Goal: Complete application form: Complete application form

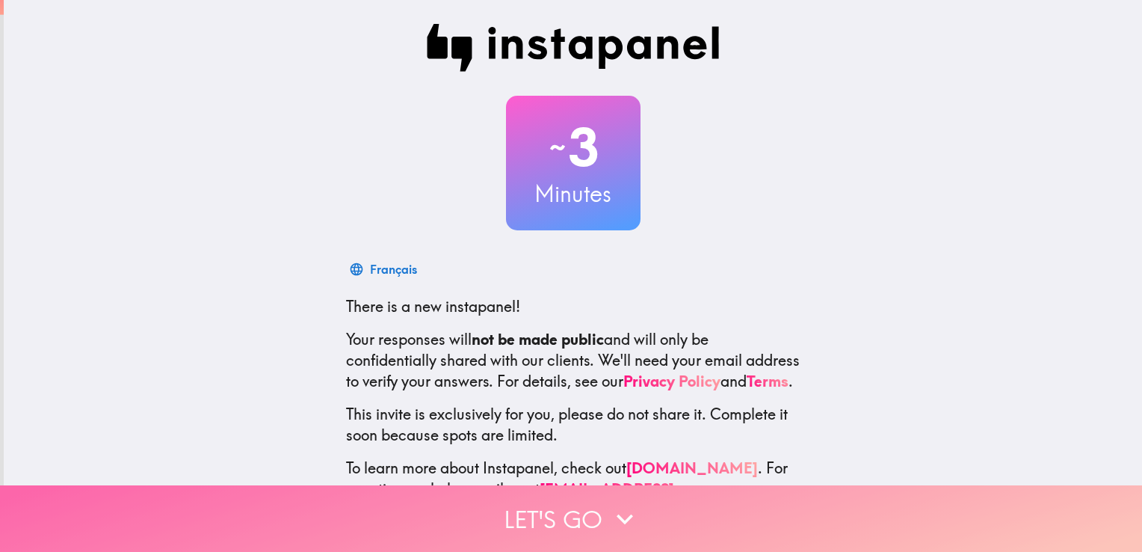
click at [546, 510] on button "Let's go" at bounding box center [571, 518] width 1142 height 67
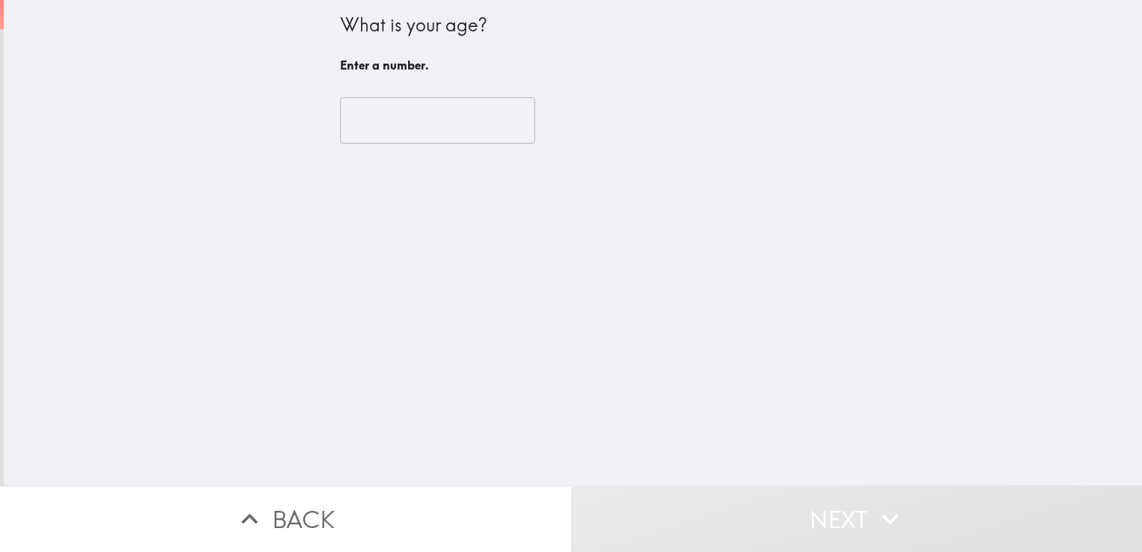
click at [448, 113] on input "number" at bounding box center [437, 120] width 195 height 46
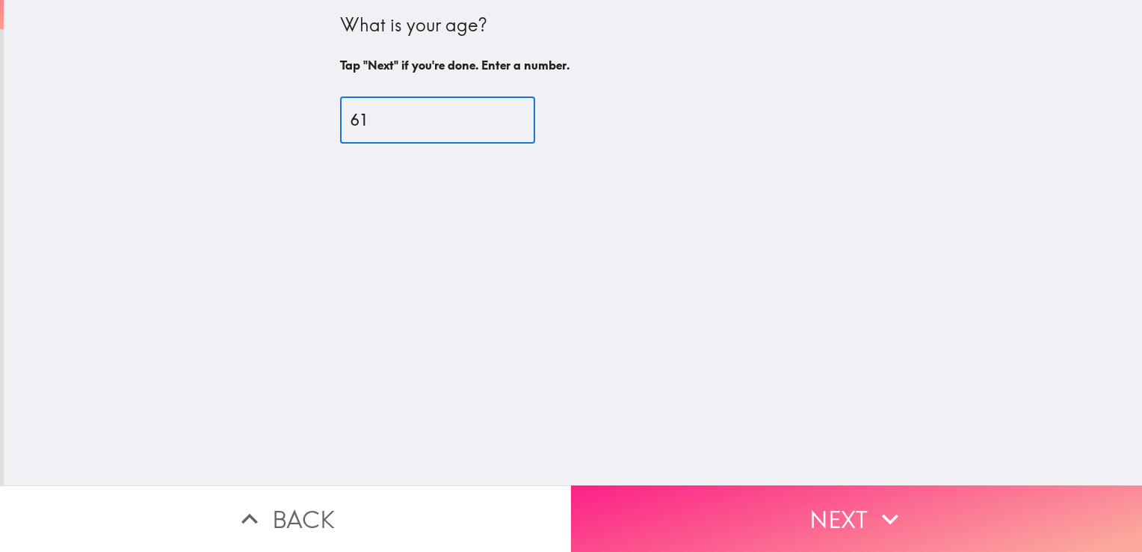
type input "61"
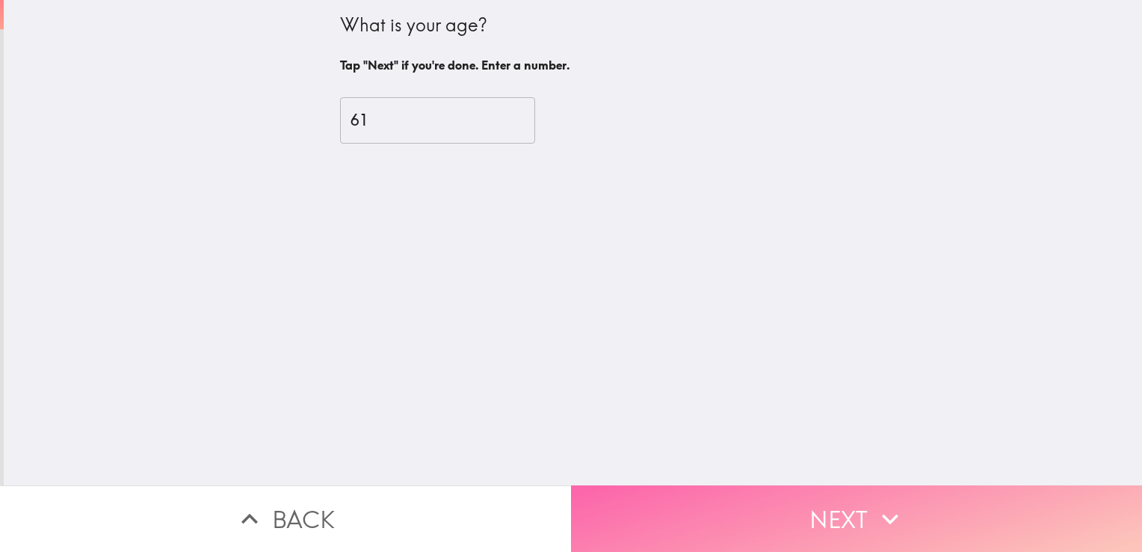
click at [662, 508] on button "Next" at bounding box center [856, 518] width 571 height 67
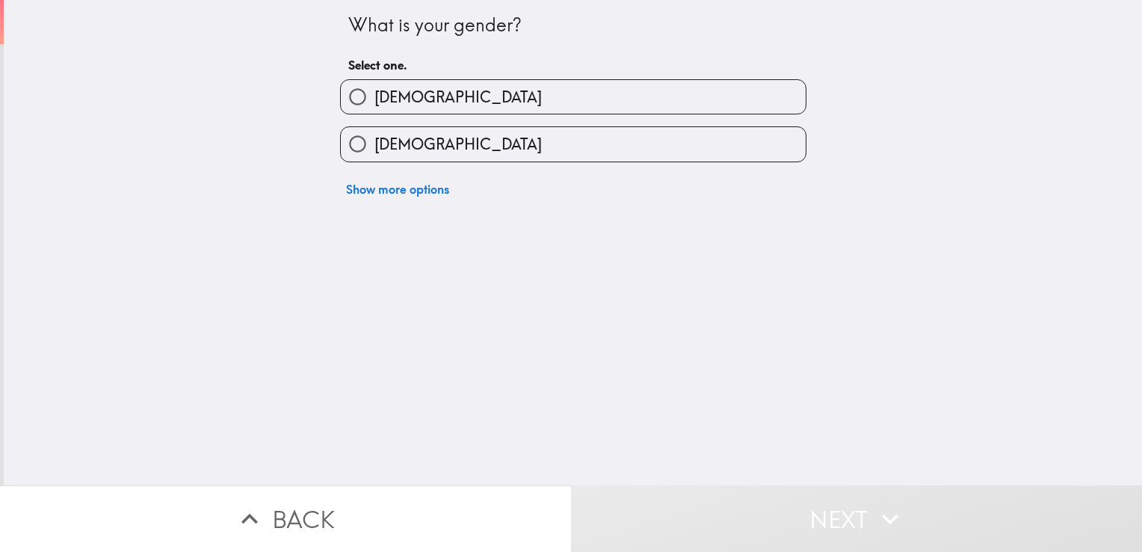
click at [449, 147] on label "[DEMOGRAPHIC_DATA]" at bounding box center [573, 144] width 465 height 34
click at [375, 147] on input "[DEMOGRAPHIC_DATA]" at bounding box center [358, 144] width 34 height 34
radio input "true"
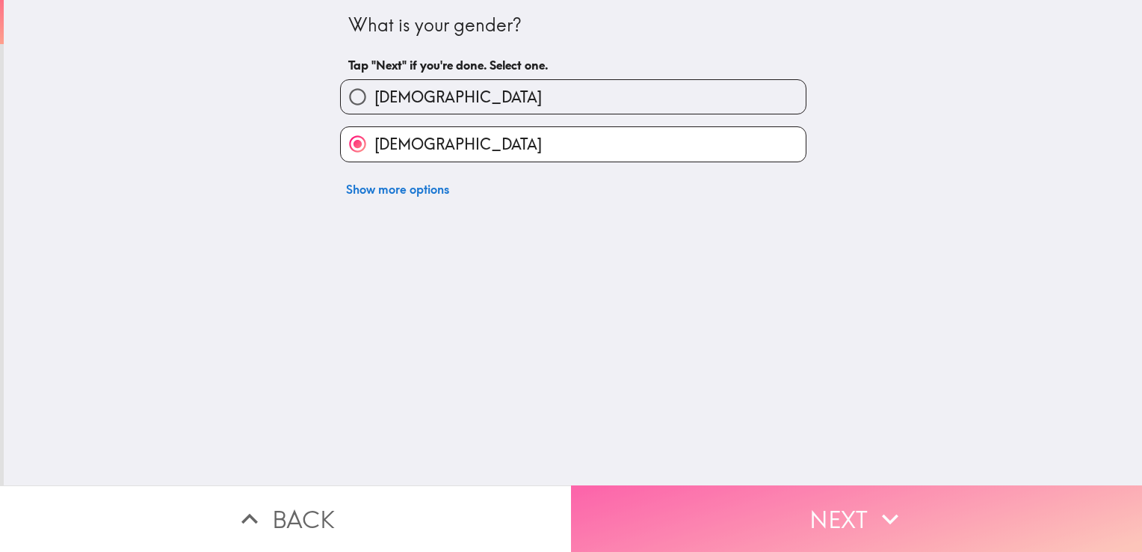
click at [637, 503] on button "Next" at bounding box center [856, 518] width 571 height 67
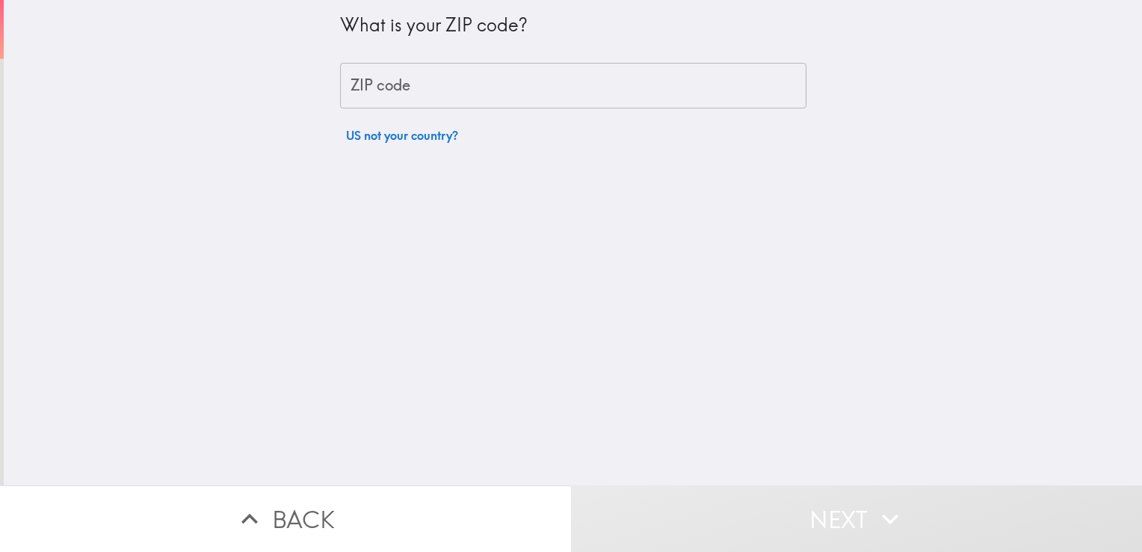
click at [404, 87] on input "ZIP code" at bounding box center [573, 86] width 467 height 46
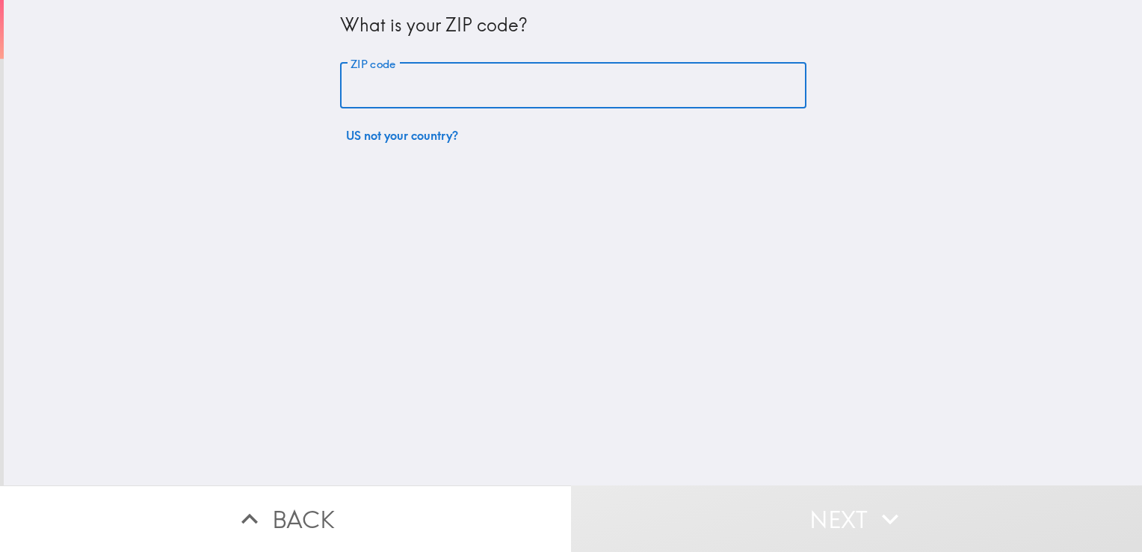
type input "46919"
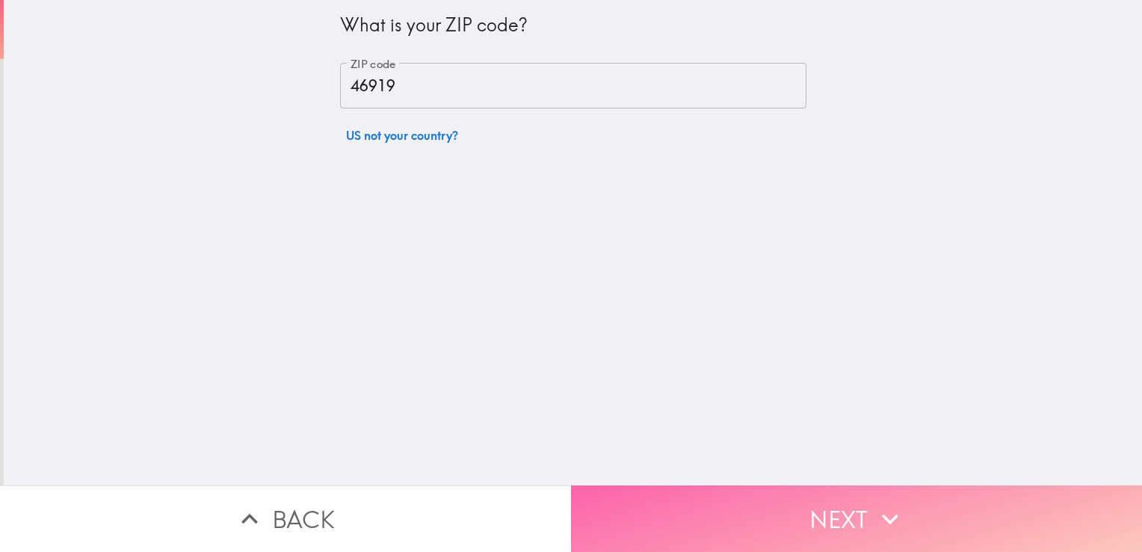
click at [610, 516] on button "Next" at bounding box center [856, 518] width 571 height 67
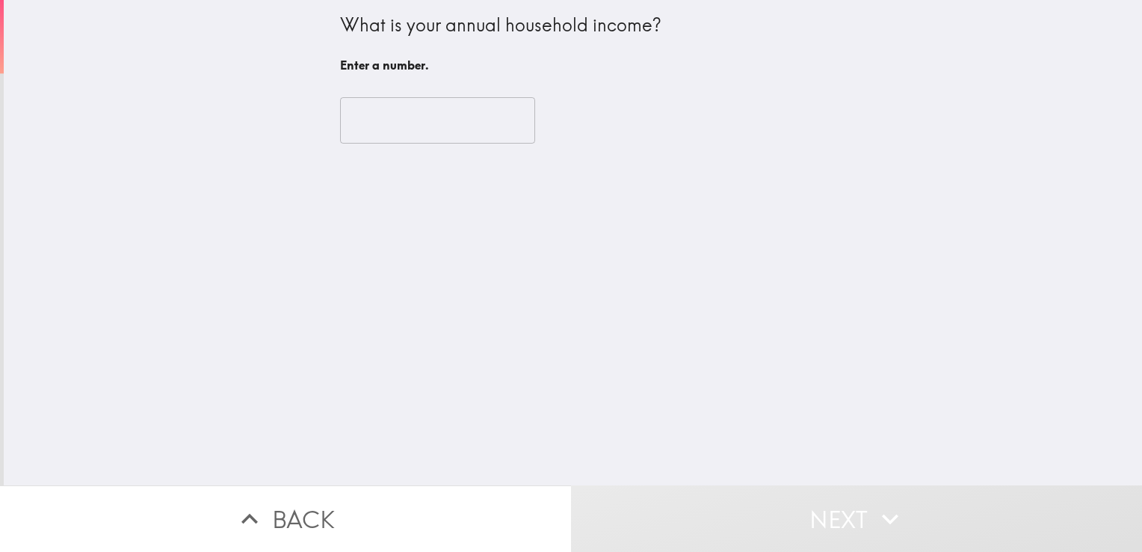
click at [404, 124] on input "number" at bounding box center [437, 120] width 195 height 46
type input "6"
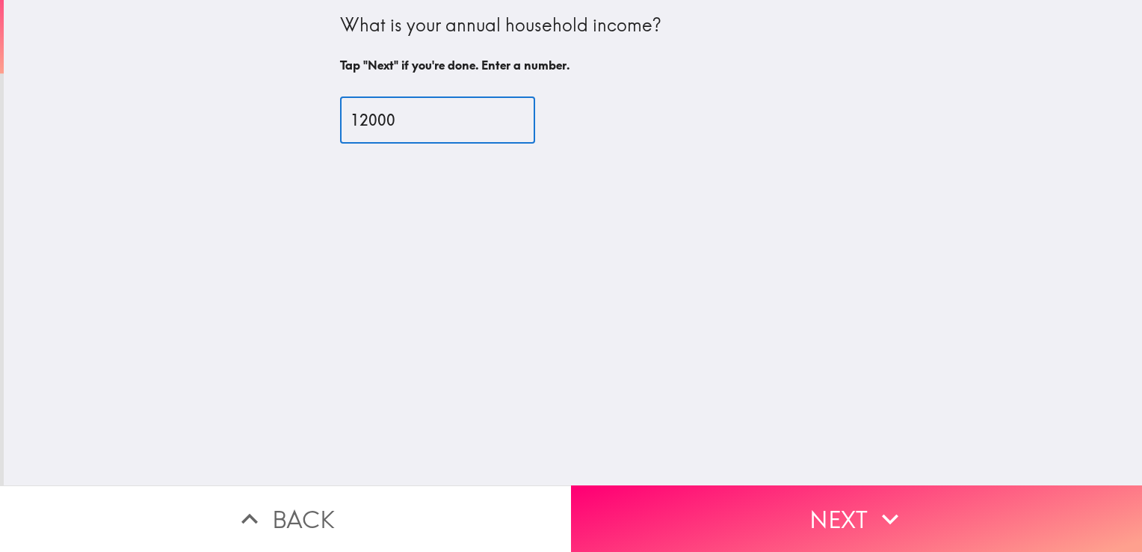
type input "12000"
click at [624, 472] on div "What is your annual household income? Tap "Next" if you're done. Enter a number…" at bounding box center [573, 242] width 1139 height 485
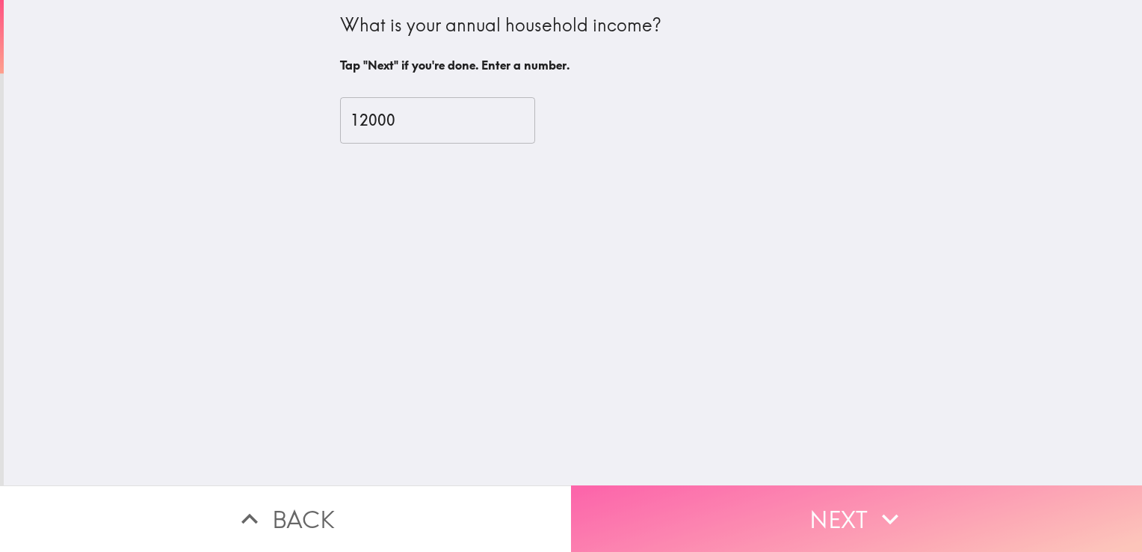
click at [675, 507] on button "Next" at bounding box center [856, 518] width 571 height 67
